Goal: Information Seeking & Learning: Learn about a topic

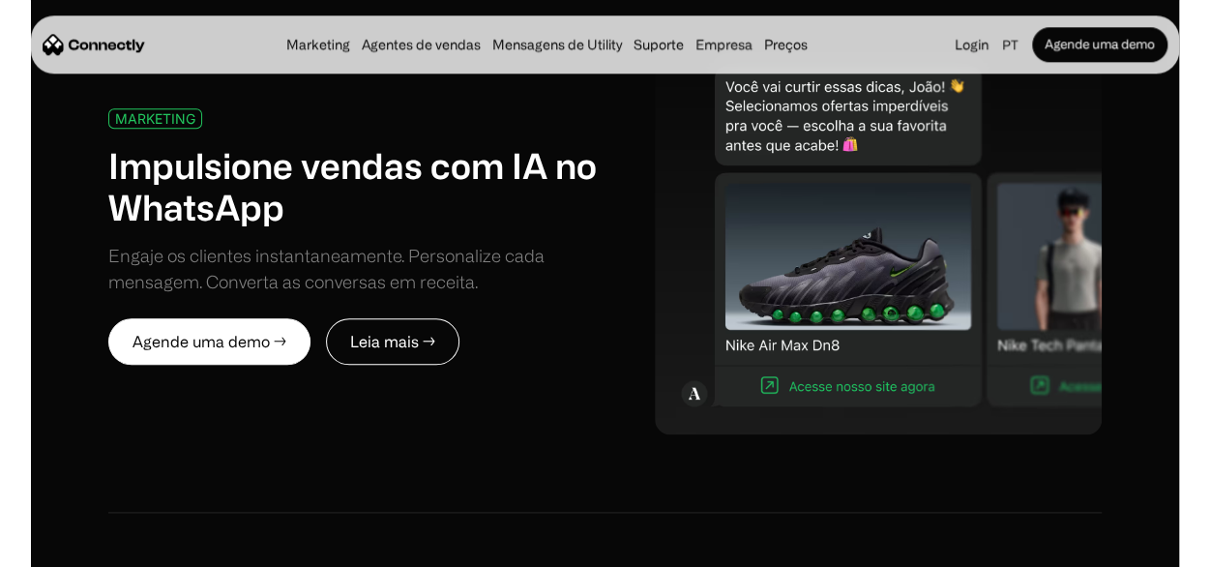
scroll to position [870, 0]
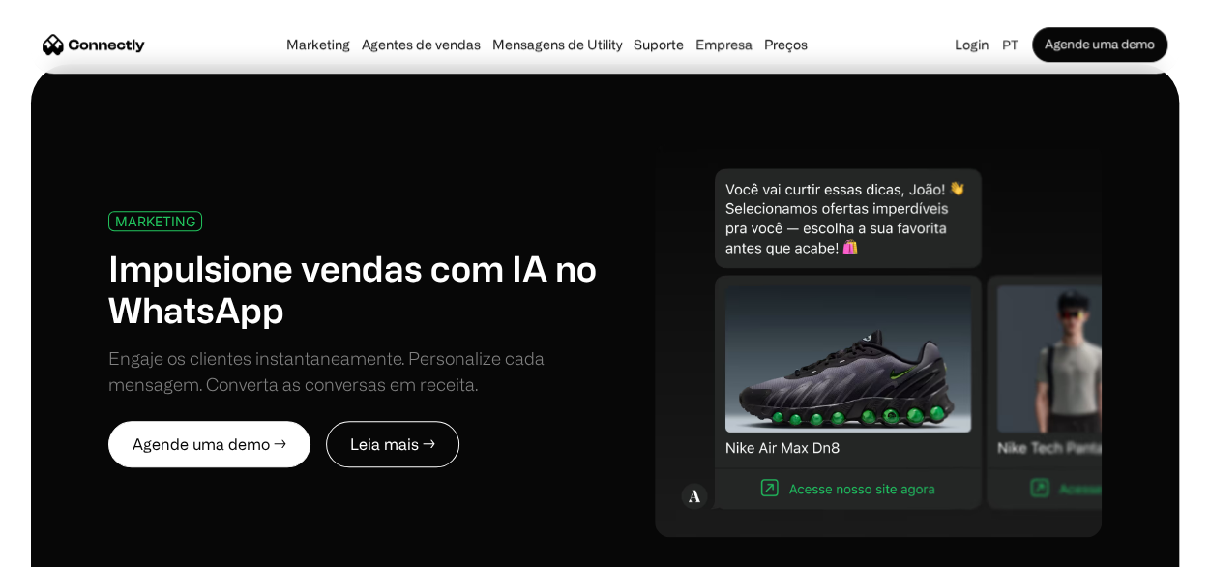
click at [890, 469] on img at bounding box center [878, 338] width 447 height 395
click at [431, 437] on link "Leia mais →" at bounding box center [392, 444] width 133 height 46
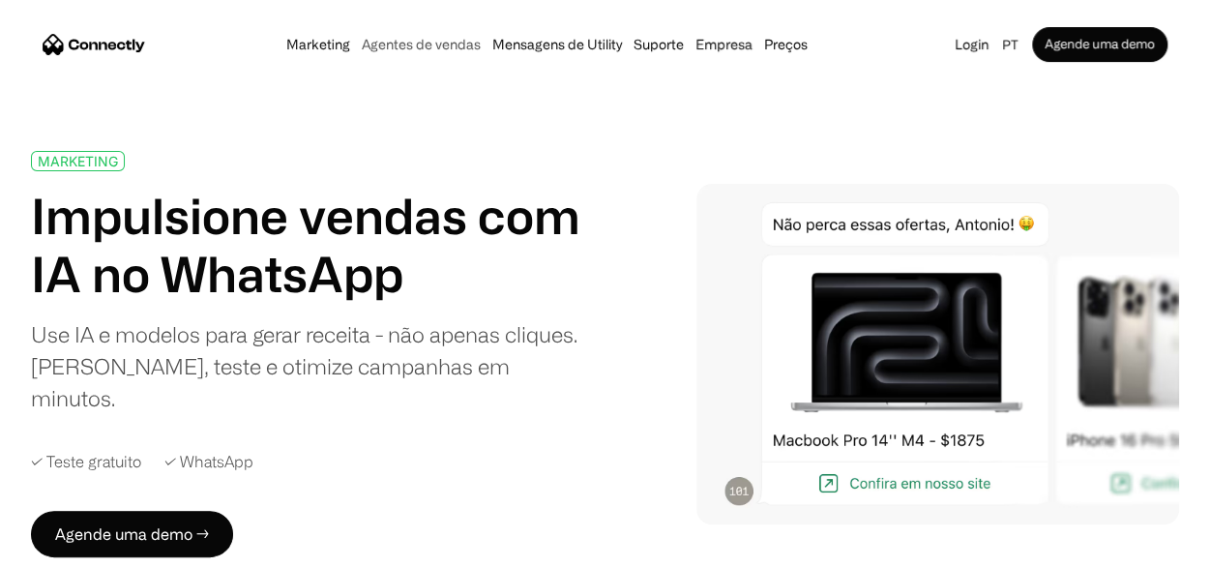
click at [449, 44] on link "Agentes de vendas" at bounding box center [421, 44] width 131 height 15
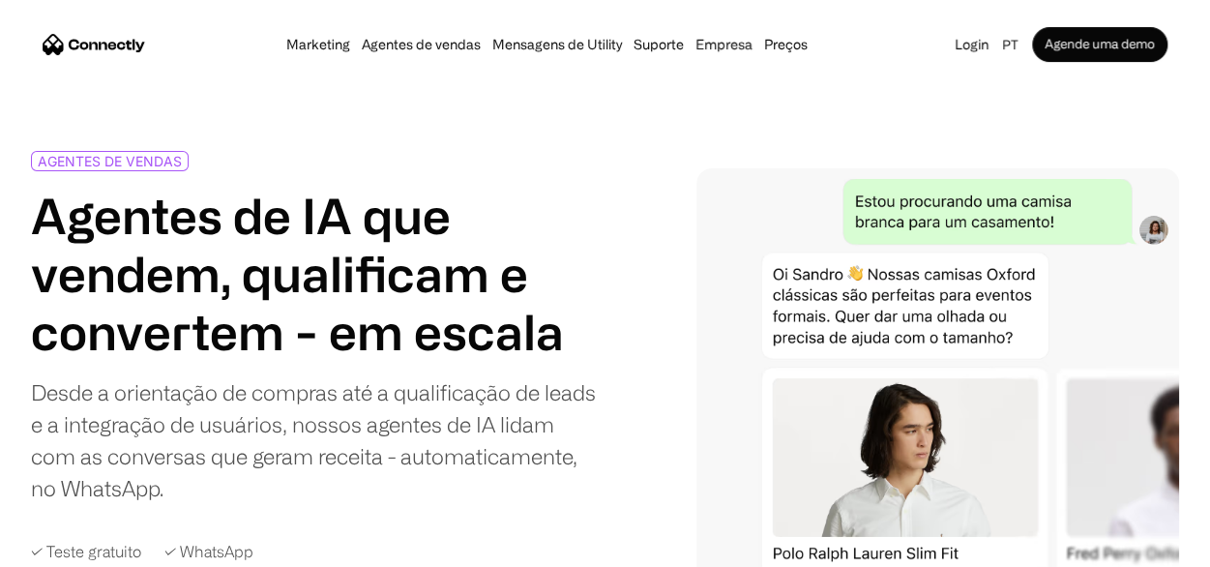
click at [407, 45] on link "Agentes de vendas" at bounding box center [421, 44] width 131 height 15
